Goal: Find specific page/section: Find specific page/section

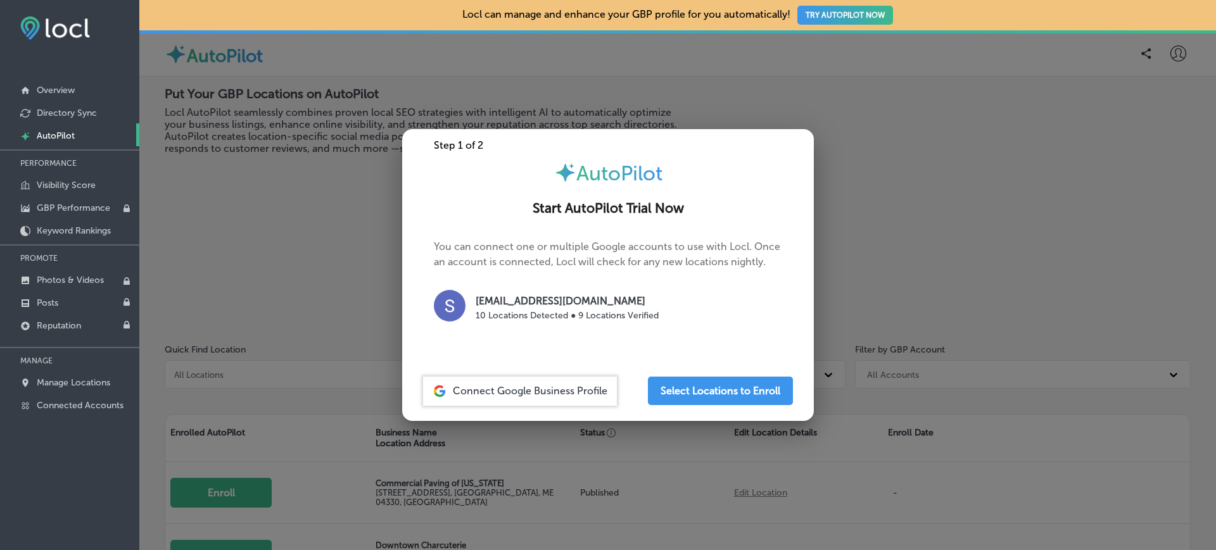
click at [239, 243] on div at bounding box center [608, 275] width 1216 height 550
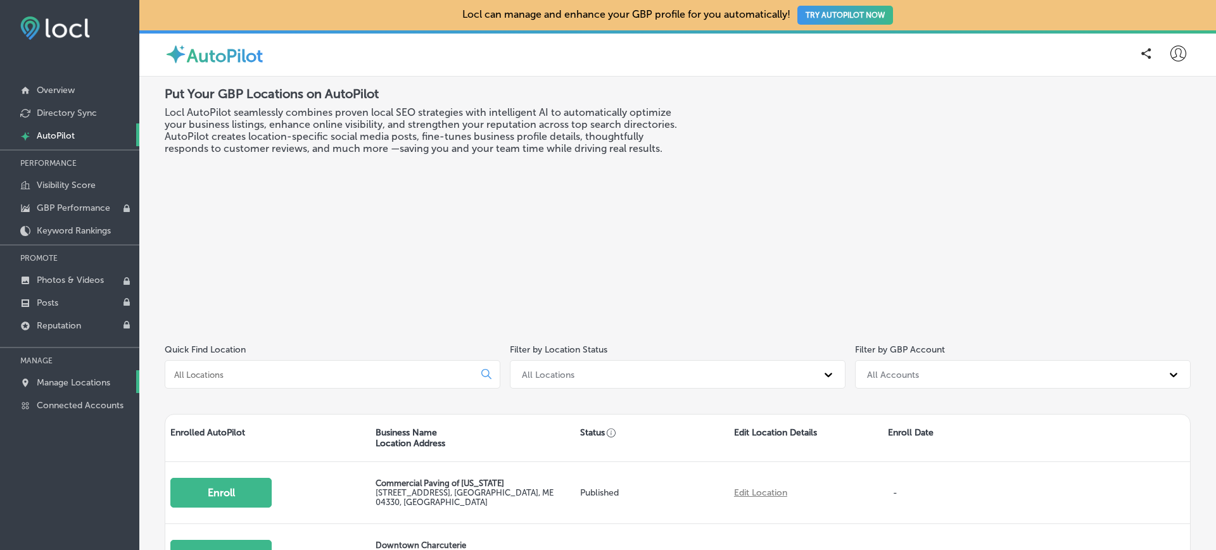
click at [100, 383] on p "Manage Locations" at bounding box center [73, 382] width 73 height 11
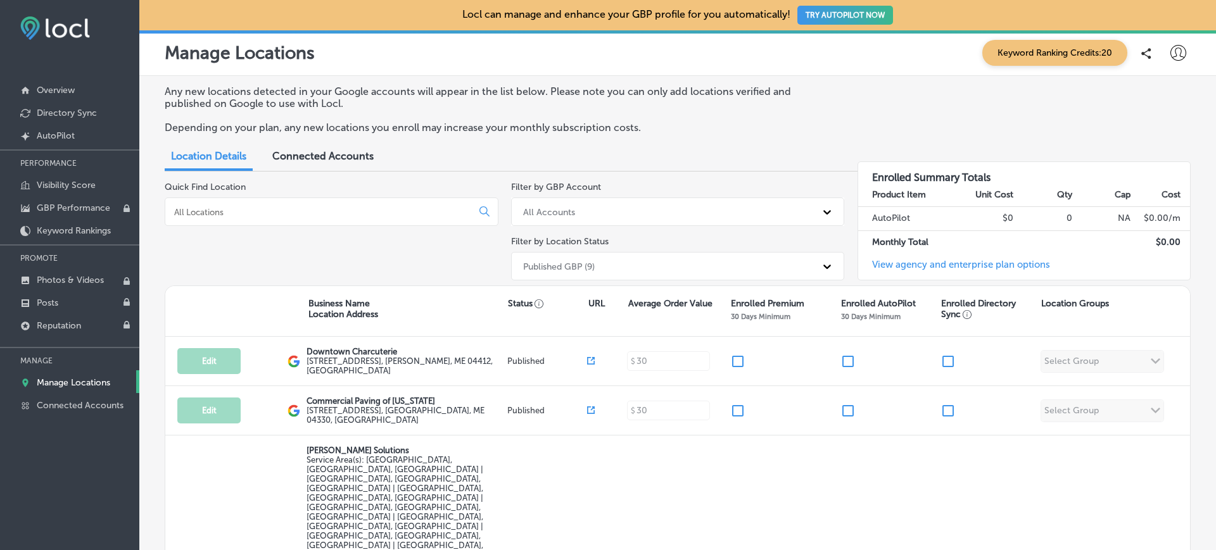
scroll to position [1, 0]
click at [82, 412] on link "Connected Accounts" at bounding box center [69, 404] width 139 height 23
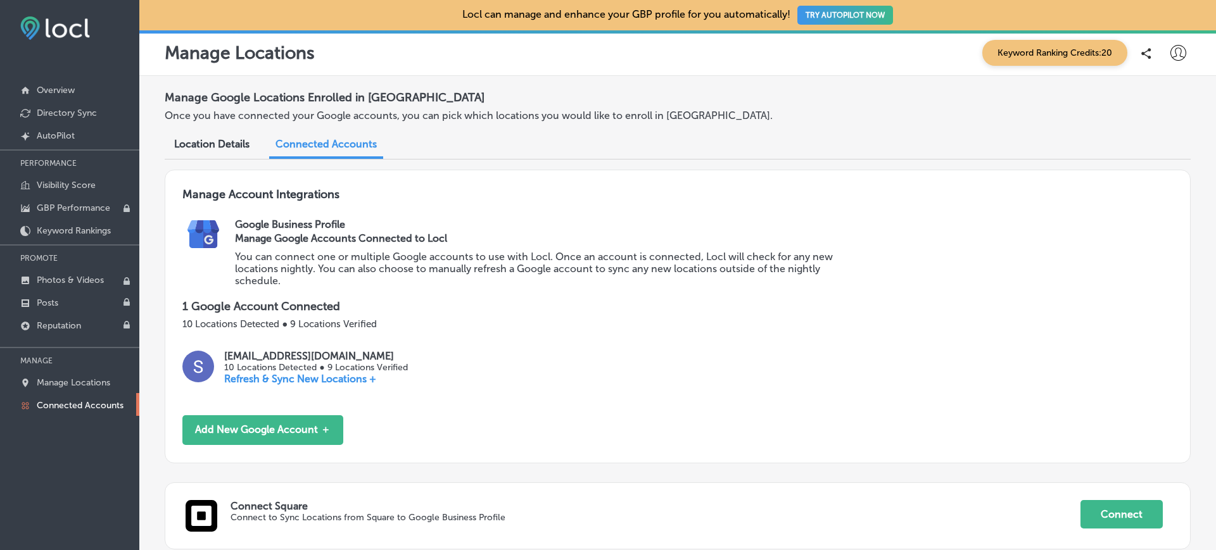
click at [1170, 48] on icon at bounding box center [1178, 53] width 16 height 16
click at [1160, 101] on p "My Account" at bounding box center [1160, 98] width 57 height 15
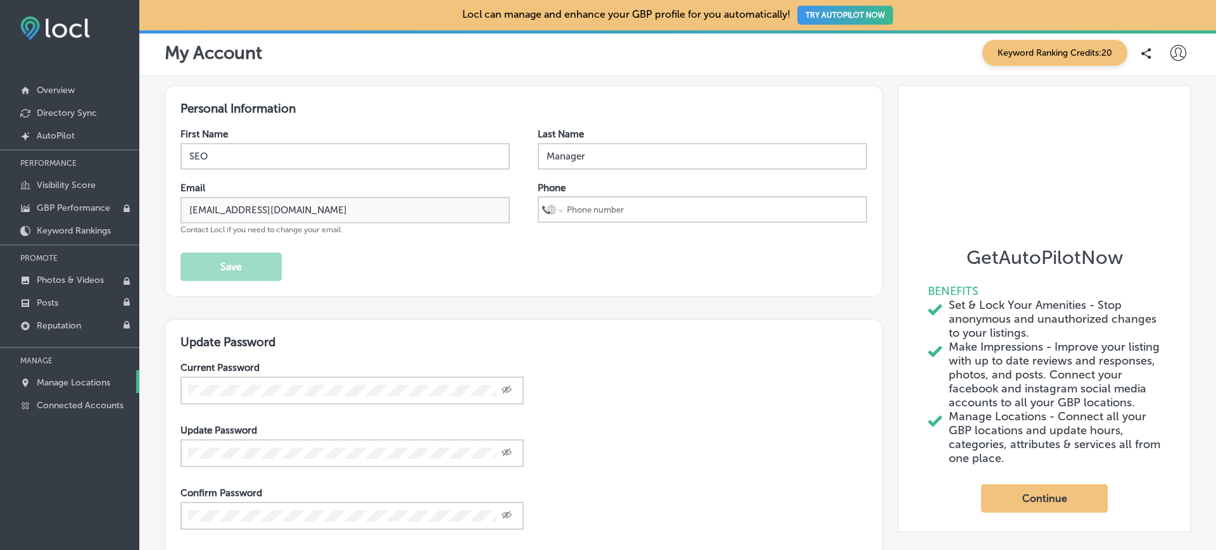
click at [68, 381] on p "Manage Locations" at bounding box center [73, 382] width 73 height 11
